Goal: Information Seeking & Learning: Learn about a topic

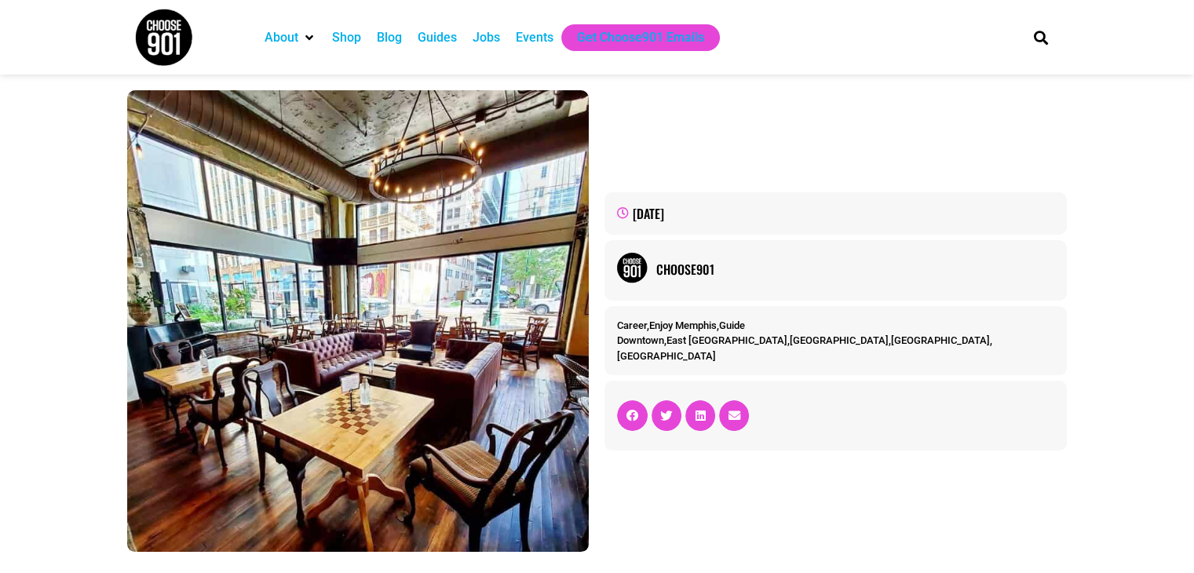
click at [647, 474] on div "September 4, 2025 Choose901 Career , Enjoy Memphis , Guide Downtown , East Memp…" at bounding box center [835, 320] width 477 height 477
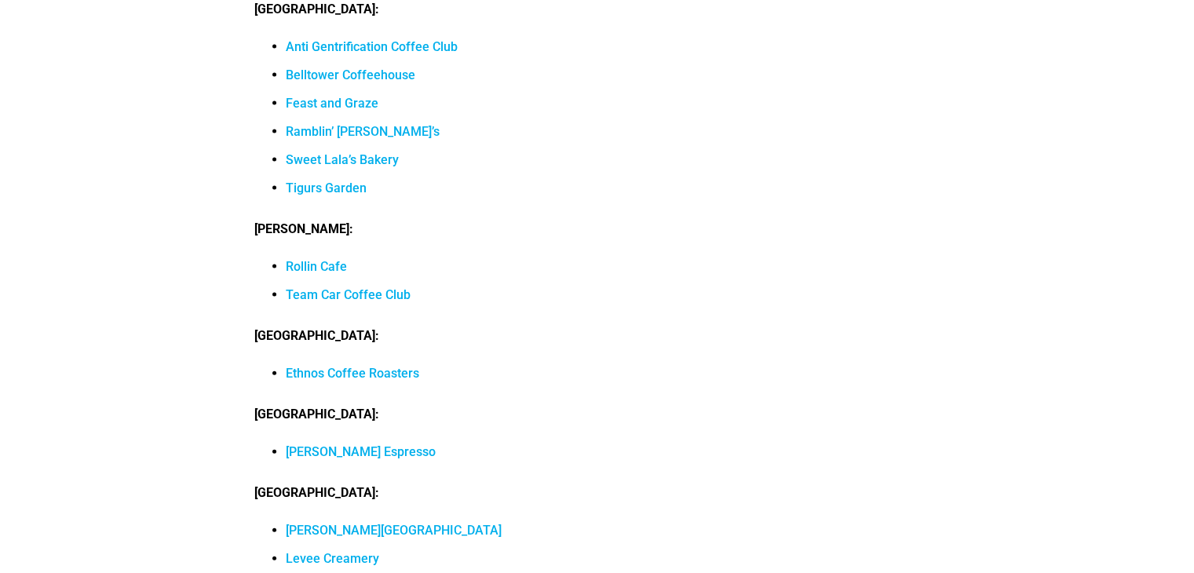
scroll to position [15310, 0]
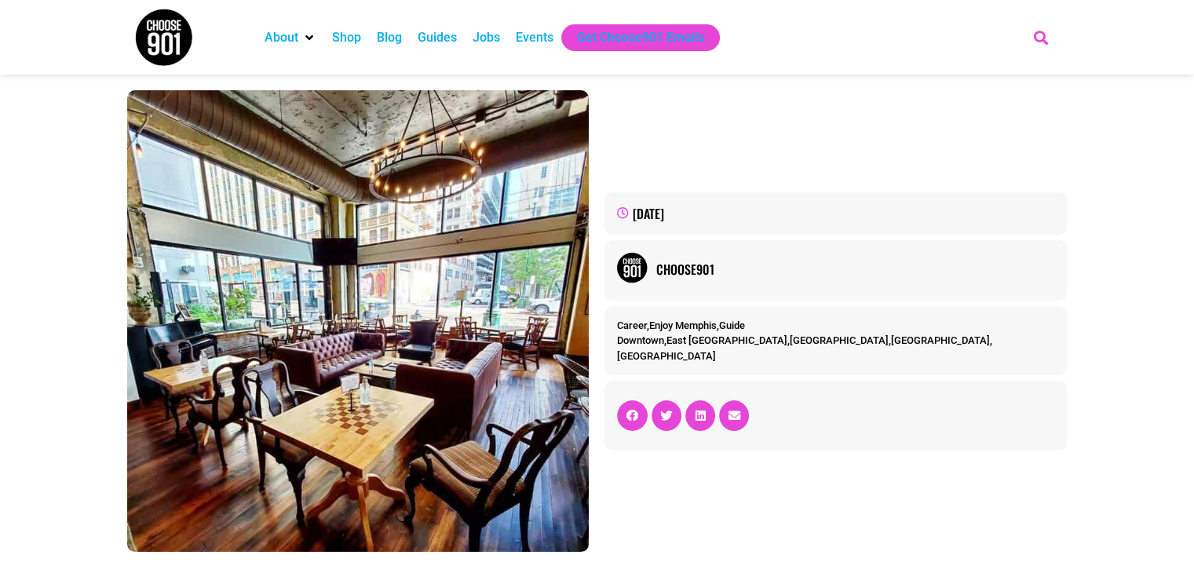
click at [1040, 38] on icon "Search" at bounding box center [1041, 37] width 26 height 26
type input "lunch restaurants"
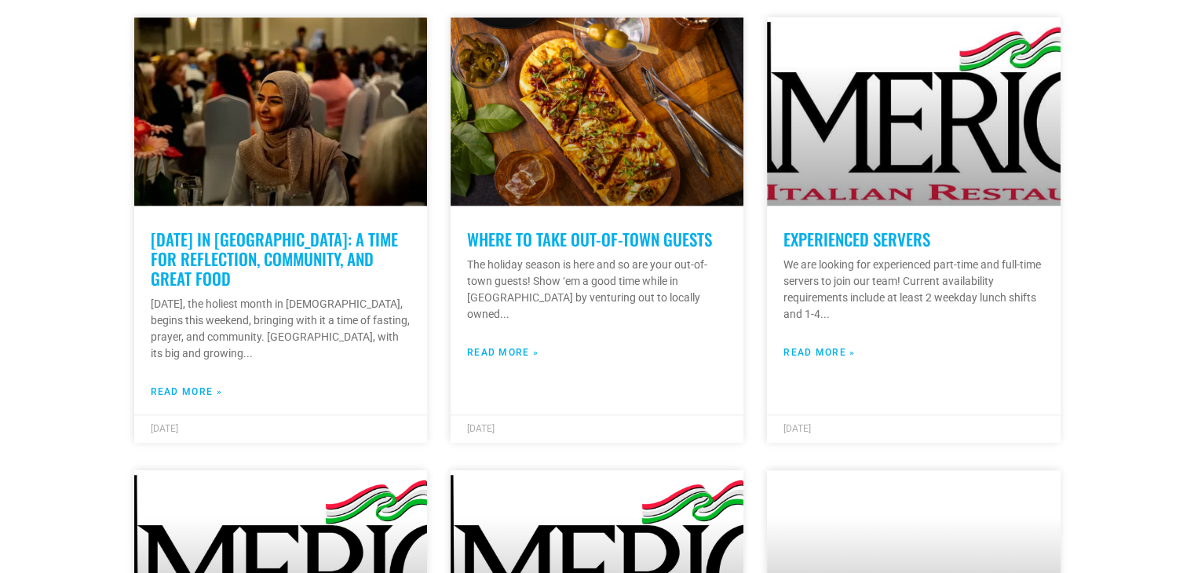
scroll to position [1256, 0]
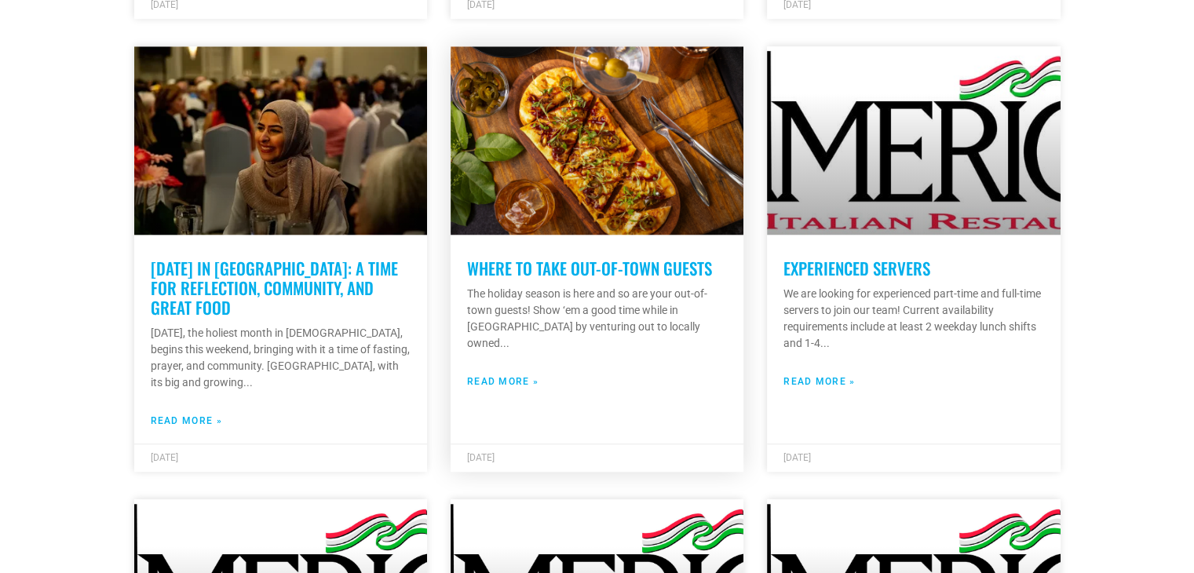
click at [583, 256] on link "Where to take out-of-town guests" at bounding box center [589, 268] width 245 height 24
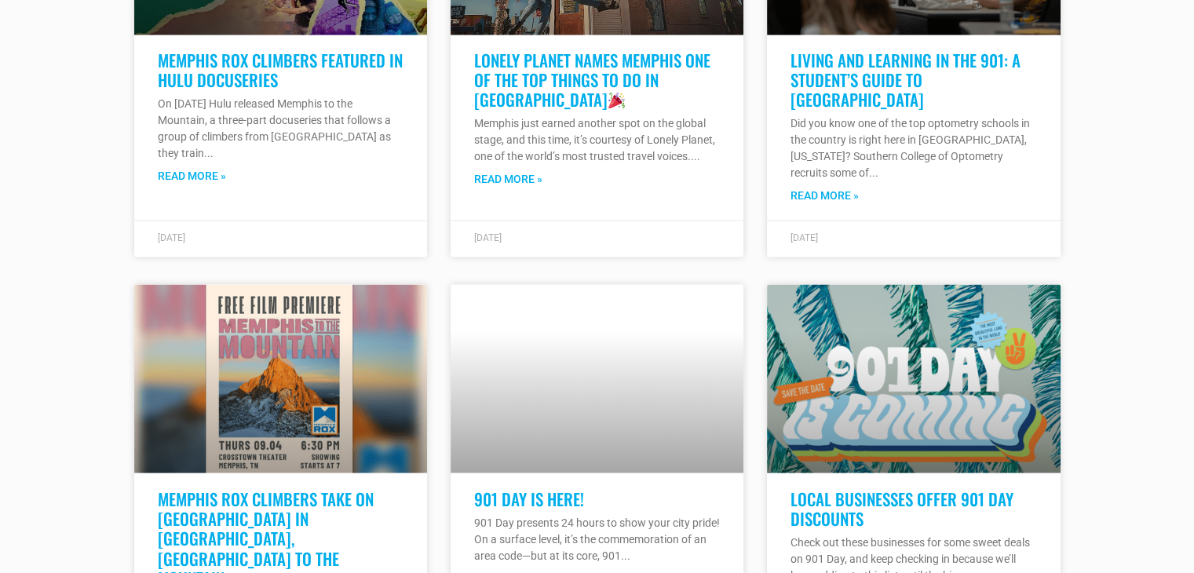
scroll to position [8558, 0]
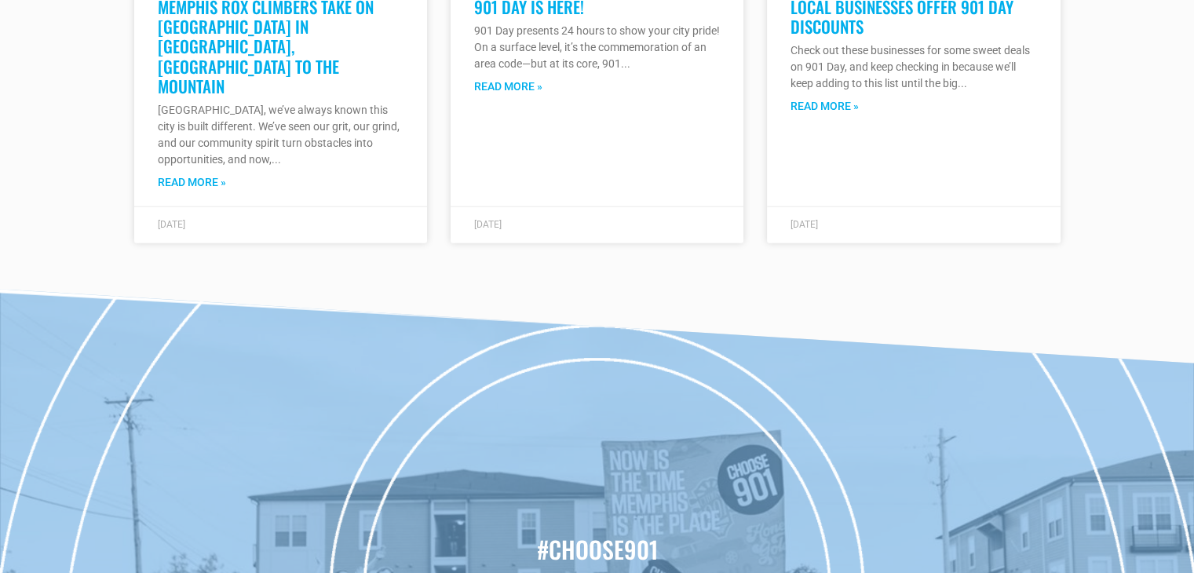
scroll to position [9736, 0]
